Goal: Information Seeking & Learning: Check status

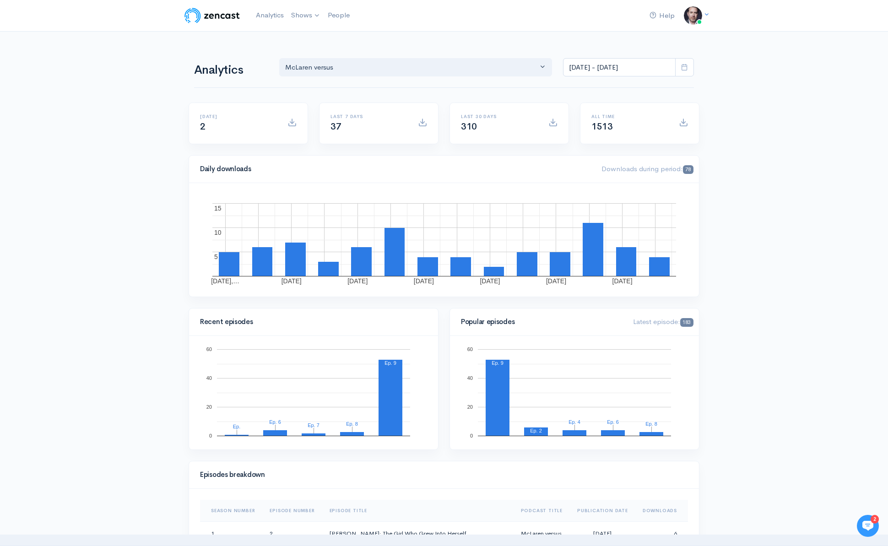
click at [686, 168] on span "78" at bounding box center [688, 169] width 11 height 9
click at [422, 124] on span at bounding box center [422, 122] width 9 height 9
click at [423, 121] on span at bounding box center [422, 122] width 9 height 9
click at [550, 119] on span at bounding box center [553, 122] width 9 height 9
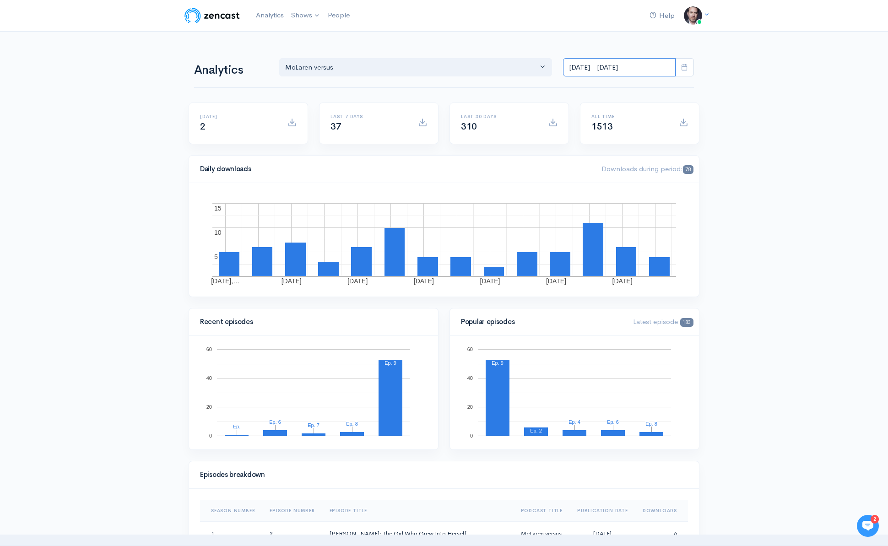
click at [665, 66] on input "[DATE] - [DATE]" at bounding box center [619, 67] width 113 height 19
click at [598, 170] on li "Last month" at bounding box center [596, 172] width 64 height 14
type input "[DATE] - [DATE]"
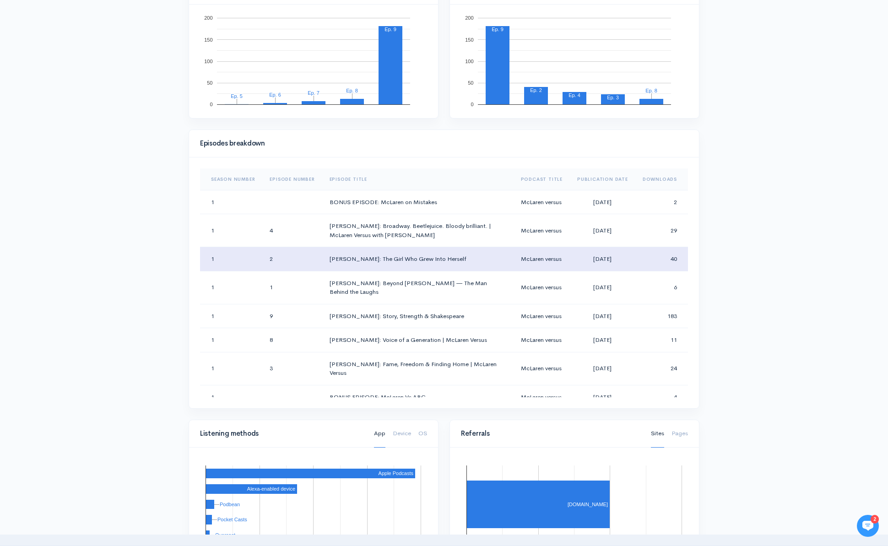
scroll to position [332, 0]
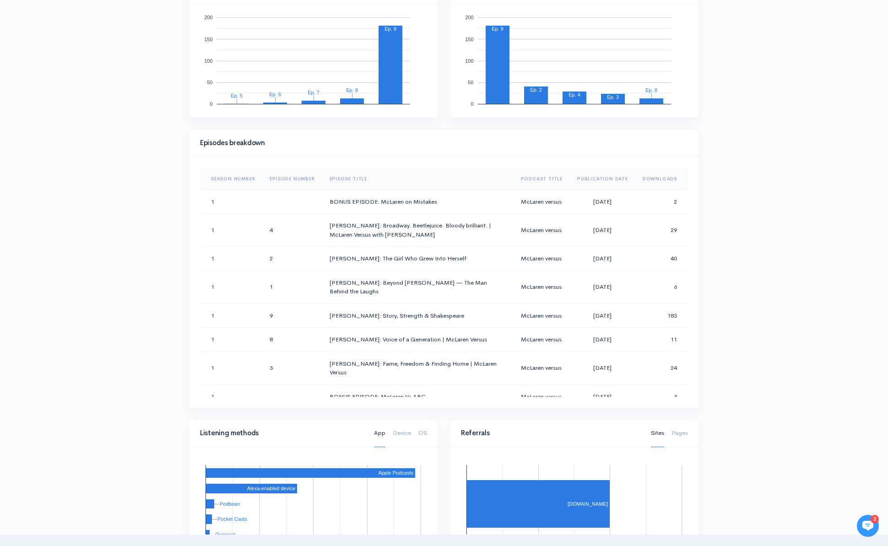
click at [662, 180] on th "Downloads" at bounding box center [662, 179] width 53 height 22
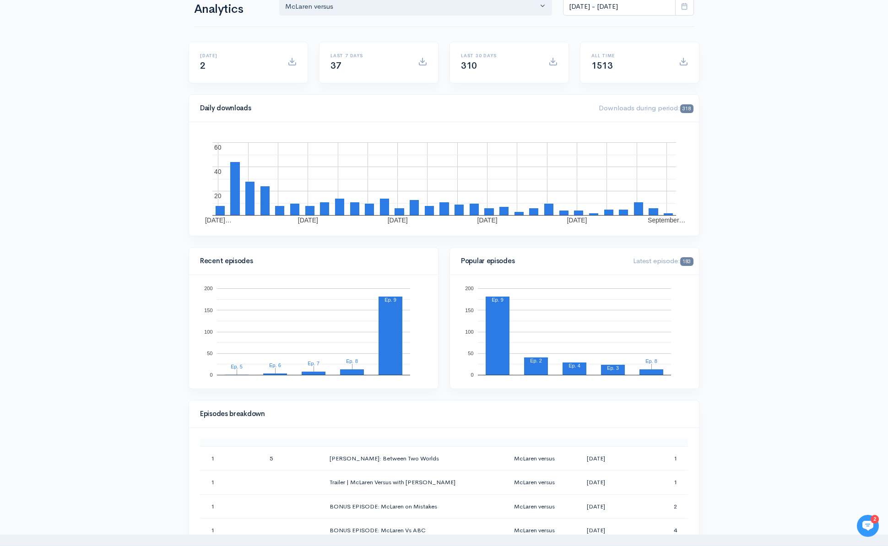
scroll to position [0, 0]
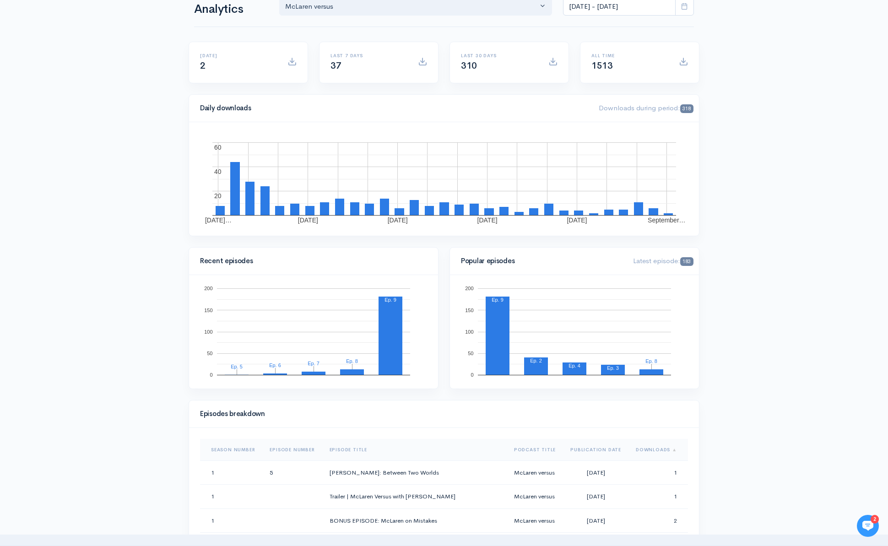
click at [657, 449] on th "Downloads" at bounding box center [659, 450] width 60 height 22
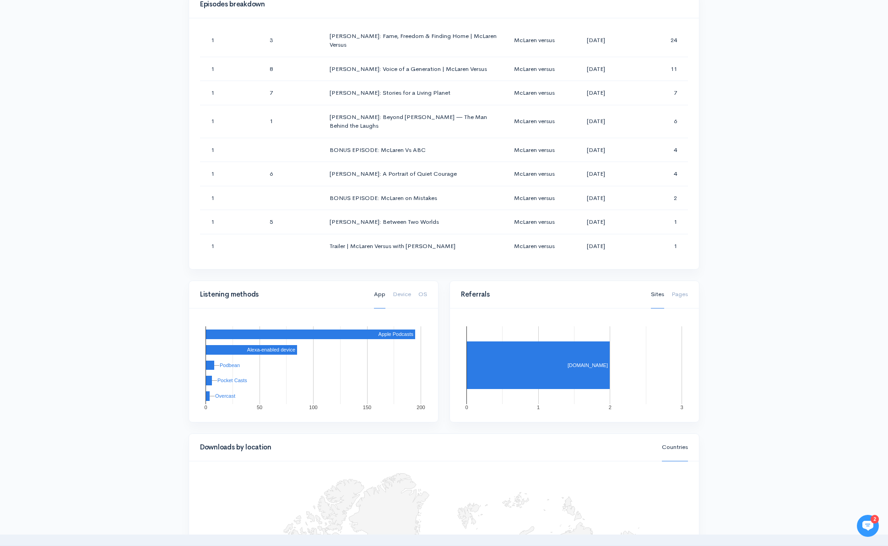
scroll to position [470, 0]
click at [810, 370] on div "Help Notifications View all Your profile Team settings Default team Current Log…" at bounding box center [444, 179] width 888 height 1298
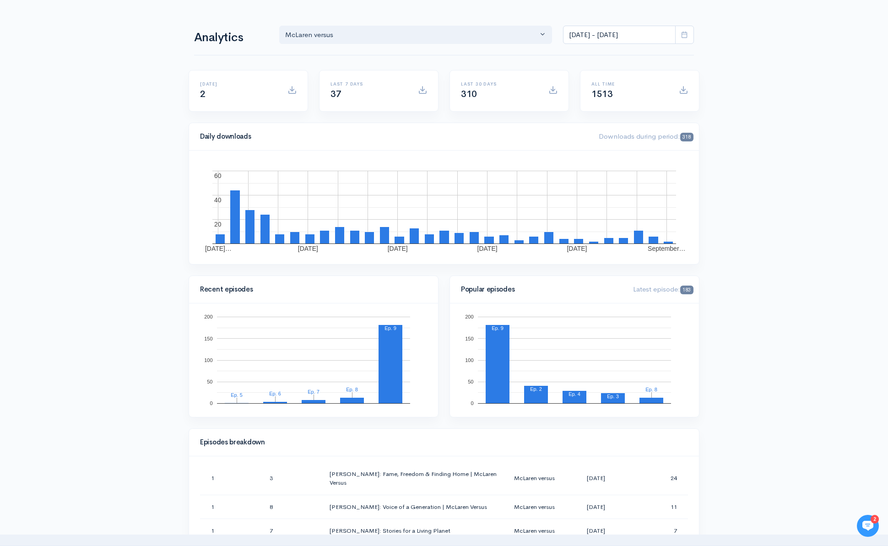
scroll to position [0, 0]
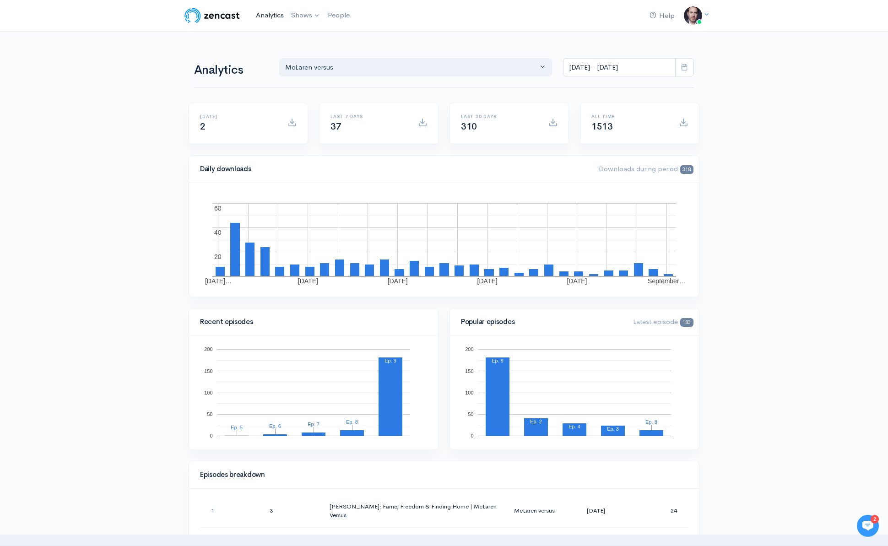
click at [265, 14] on link "Analytics" at bounding box center [269, 15] width 35 height 20
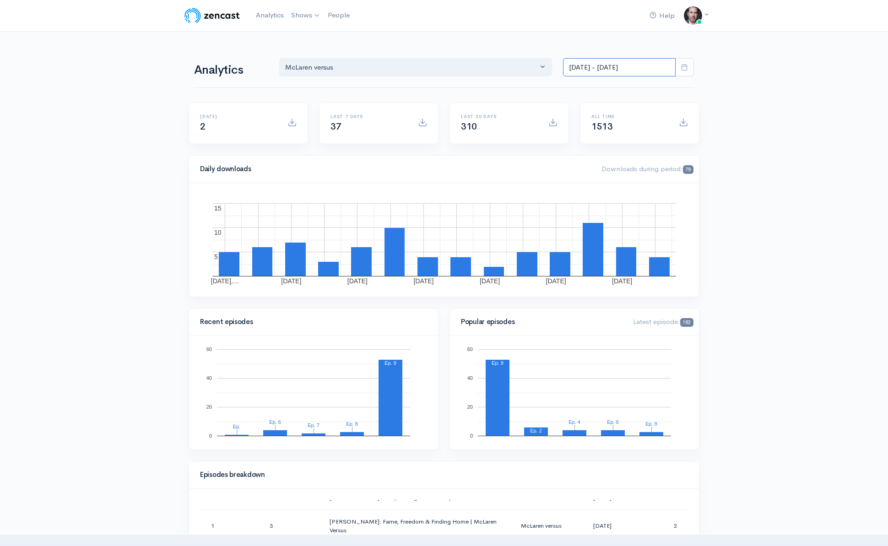
click at [643, 67] on input "[DATE] - [DATE]" at bounding box center [619, 67] width 113 height 19
click at [593, 202] on li "Custom Range" at bounding box center [596, 201] width 64 height 14
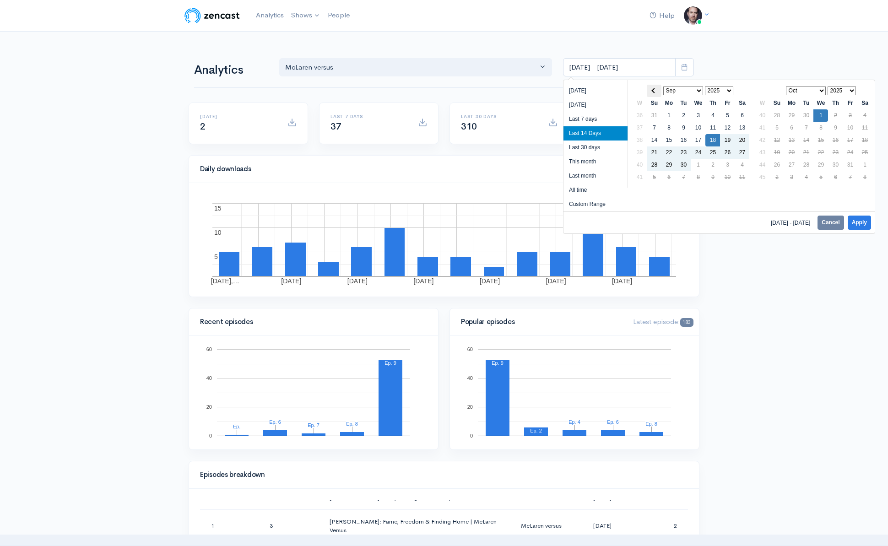
click at [657, 90] on th at bounding box center [654, 91] width 15 height 12
click at [656, 91] on span at bounding box center [654, 90] width 5 height 5
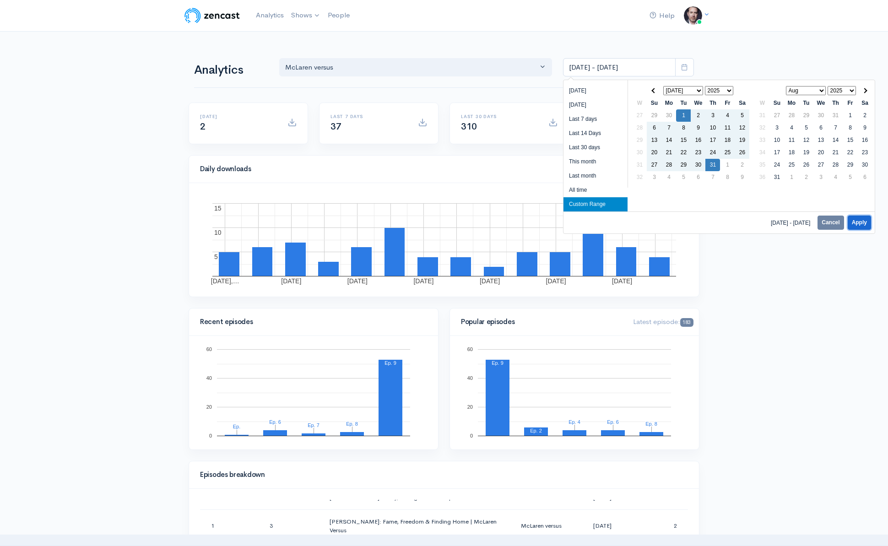
click at [861, 221] on button "Apply" at bounding box center [859, 223] width 23 height 14
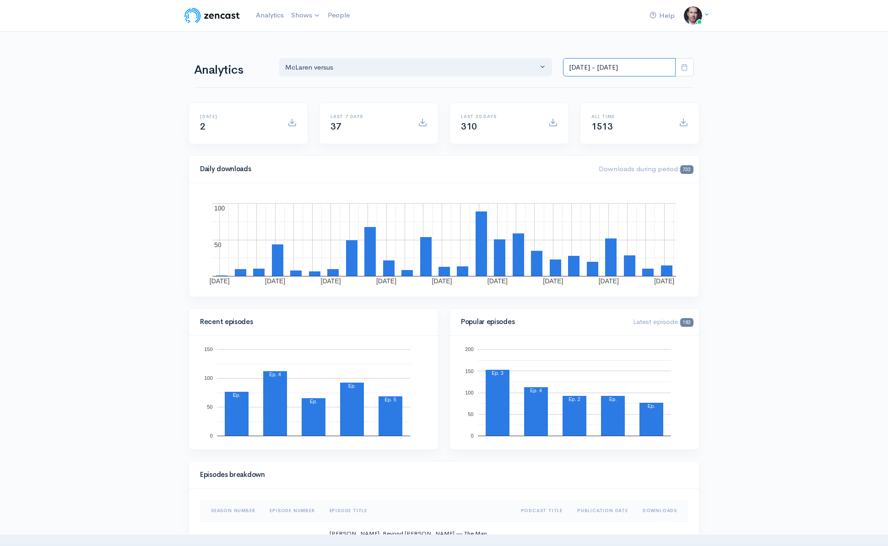
click at [650, 69] on input "[DATE] - [DATE]" at bounding box center [619, 67] width 113 height 19
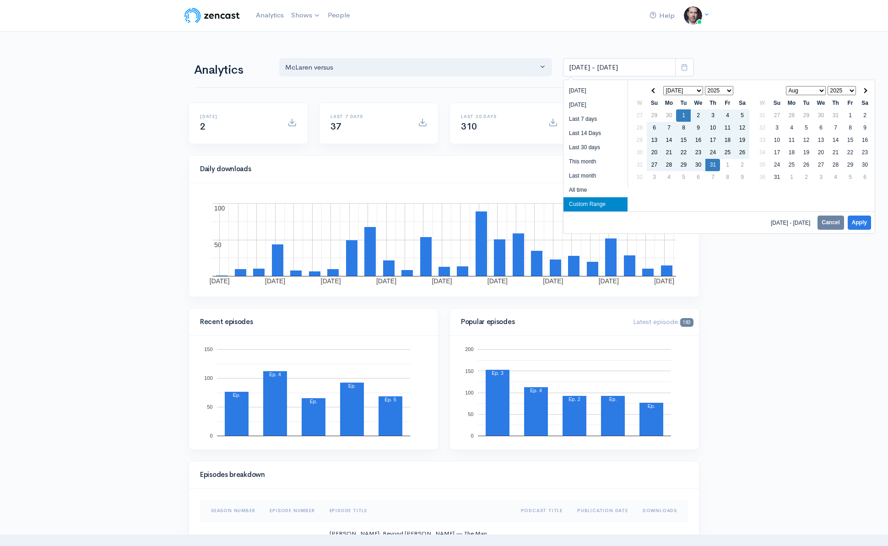
click at [698, 90] on select "Jan Feb Mar Apr May Jun [DATE] Aug Sep Oct Nov Dec" at bounding box center [684, 90] width 40 height 9
click at [655, 90] on span at bounding box center [654, 90] width 5 height 5
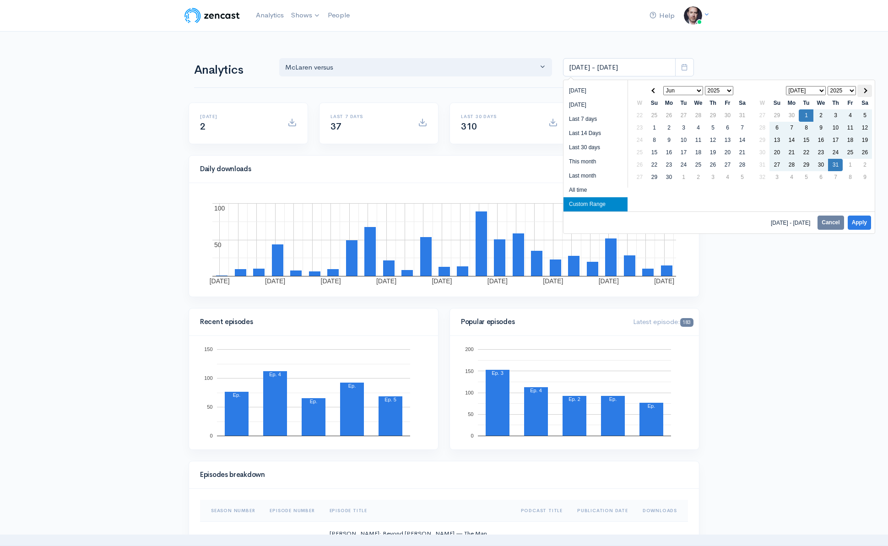
click at [872, 88] on th at bounding box center [865, 91] width 15 height 12
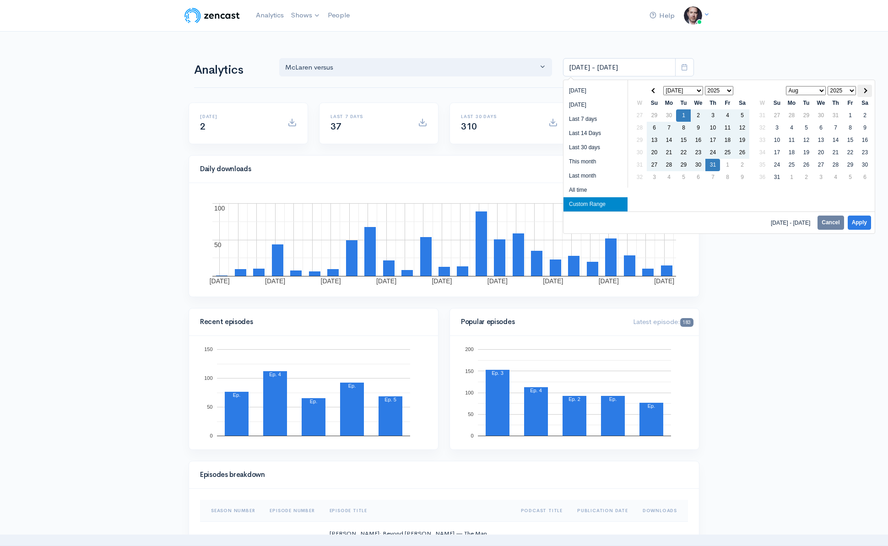
click at [867, 90] on span at bounding box center [865, 90] width 5 height 5
click at [857, 223] on button "Apply" at bounding box center [859, 223] width 23 height 14
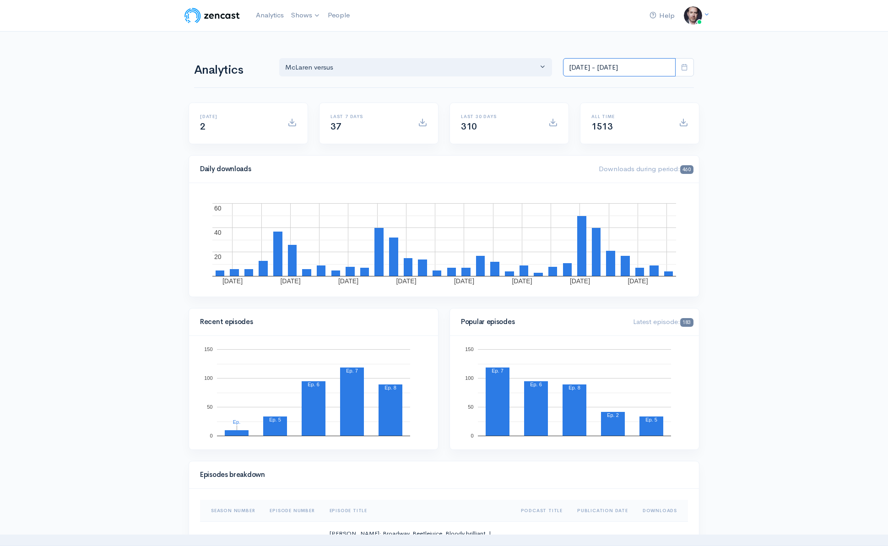
click at [654, 66] on input "[DATE] - [DATE]" at bounding box center [619, 67] width 113 height 19
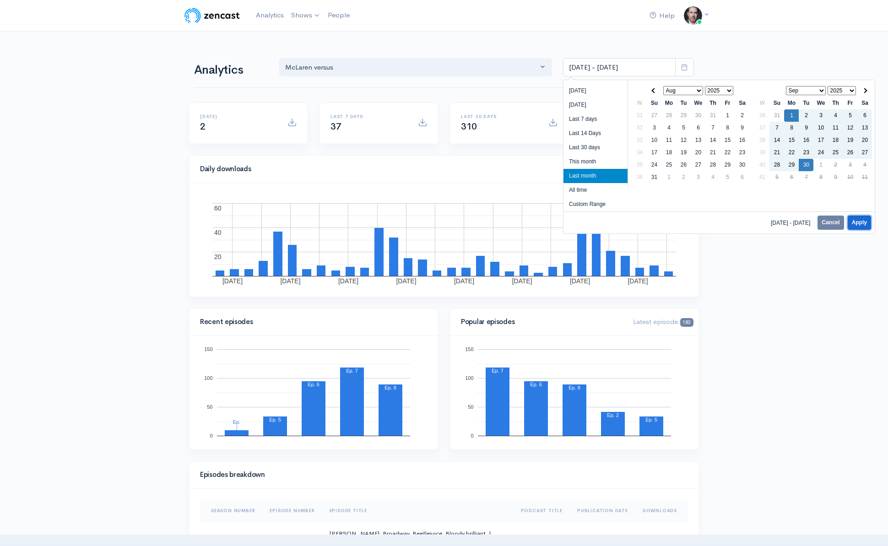
click at [867, 223] on button "Apply" at bounding box center [859, 223] width 23 height 14
type input "[DATE] - [DATE]"
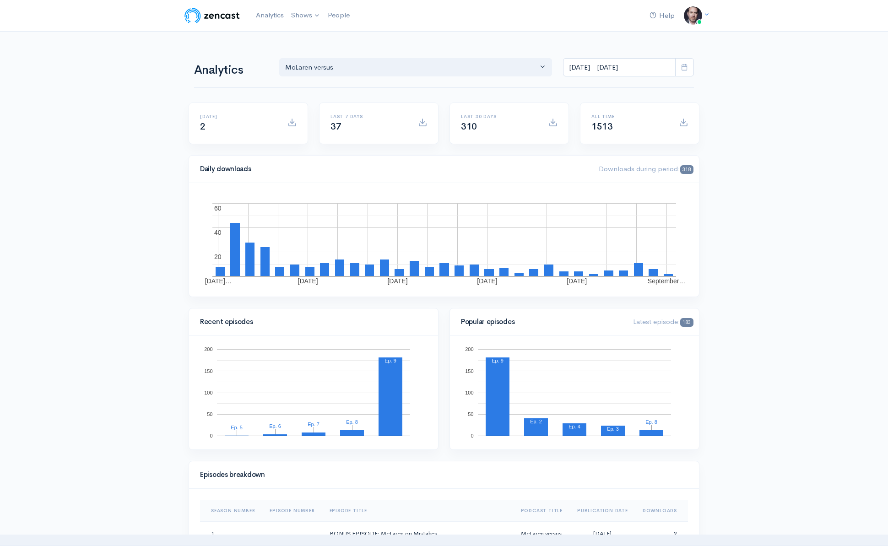
drag, startPoint x: 842, startPoint y: 124, endPoint x: 829, endPoint y: 111, distance: 18.5
click at [274, 17] on link "Analytics" at bounding box center [269, 15] width 35 height 20
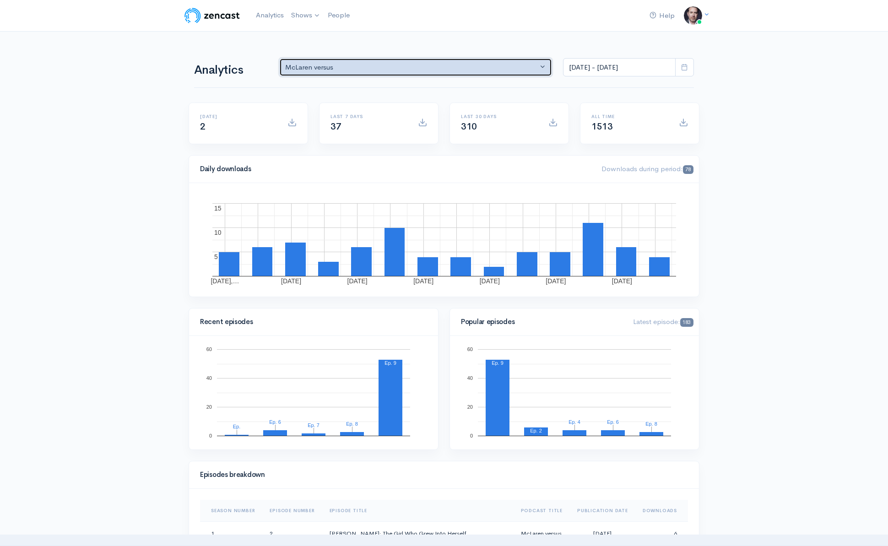
click at [544, 69] on button "McLaren versus" at bounding box center [415, 67] width 273 height 19
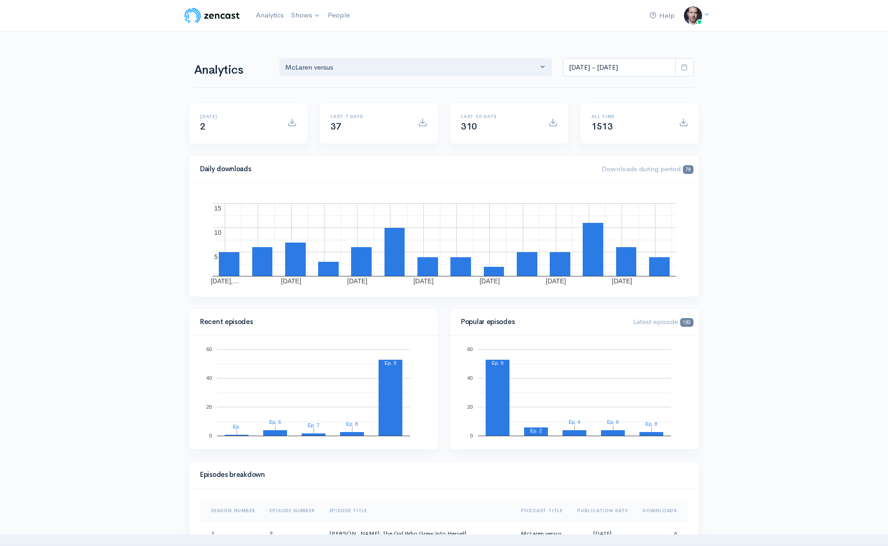
click at [681, 124] on span at bounding box center [683, 122] width 9 height 9
drag, startPoint x: 569, startPoint y: 114, endPoint x: 597, endPoint y: 117, distance: 27.7
click at [582, 114] on div "[DATE] 2 Last 7 days 37 Last 30 days 310 All time 1513" at bounding box center [444, 129] width 522 height 53
drag, startPoint x: 603, startPoint y: 118, endPoint x: 561, endPoint y: 120, distance: 42.2
click at [599, 118] on h6 "All time" at bounding box center [630, 116] width 76 height 5
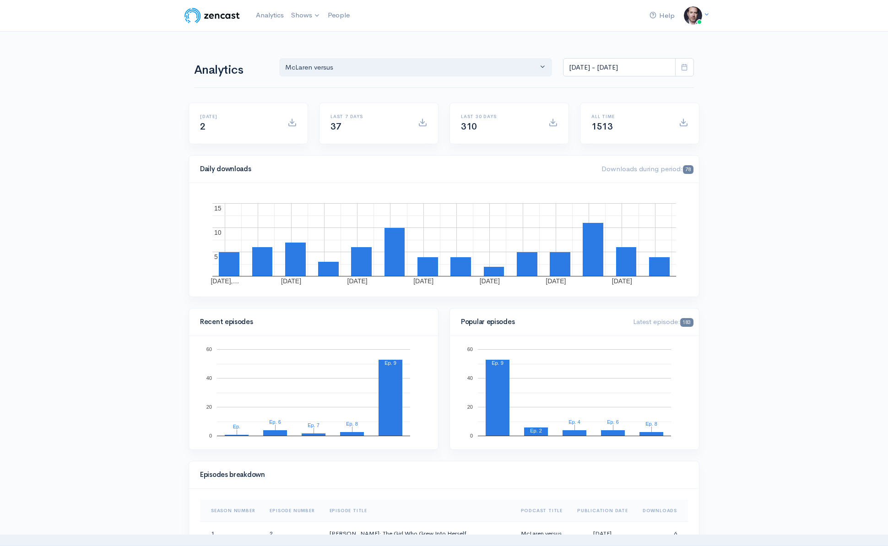
click at [553, 120] on span at bounding box center [553, 122] width 9 height 9
click at [414, 120] on div at bounding box center [423, 124] width 20 height 12
